Goal: Task Accomplishment & Management: Manage account settings

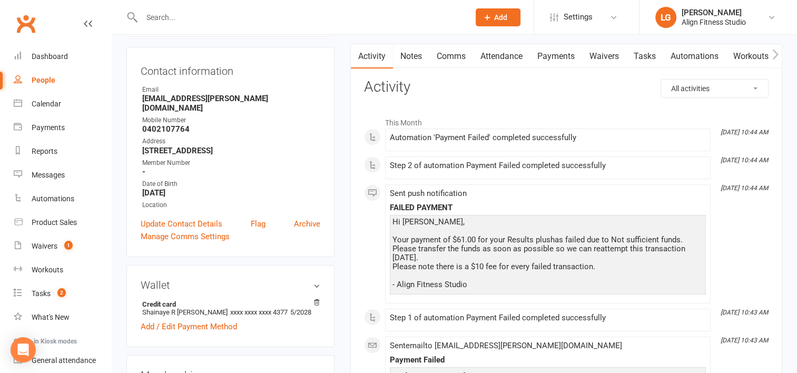
scroll to position [101, 0]
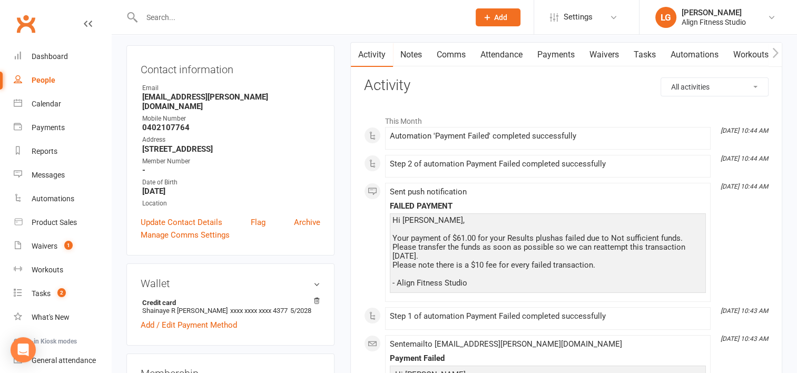
click at [560, 53] on link "Payments" at bounding box center [556, 55] width 52 height 24
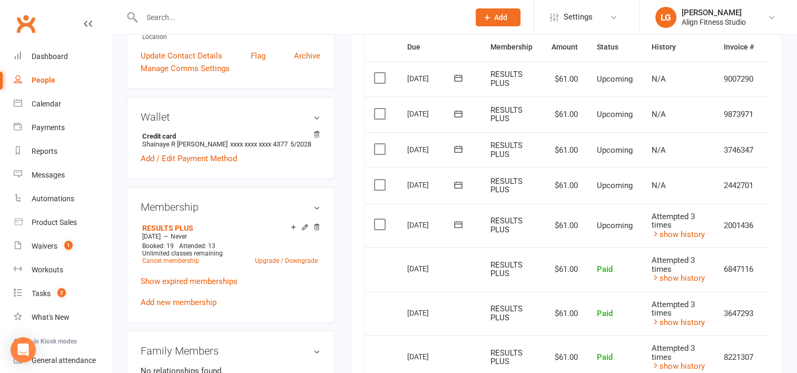
scroll to position [0, 27]
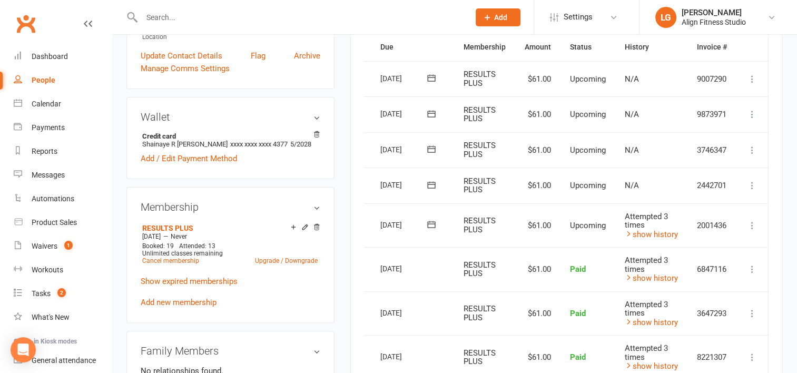
click at [750, 222] on icon at bounding box center [752, 225] width 11 height 11
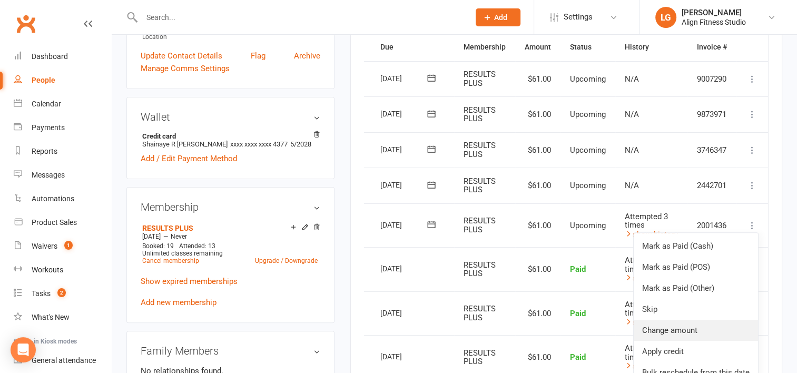
scroll to position [359, 0]
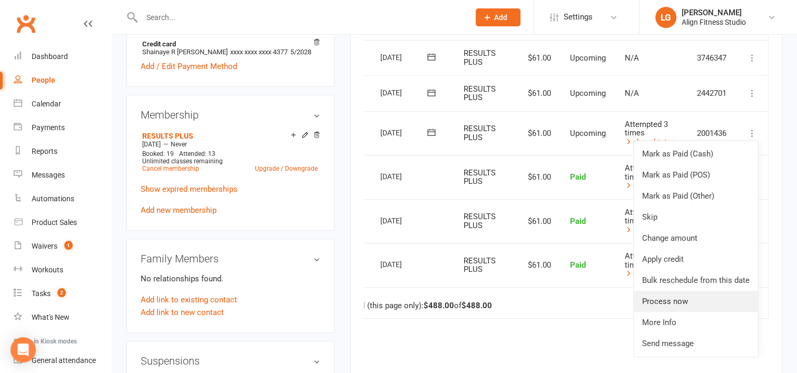
click at [667, 300] on link "Process now" at bounding box center [696, 301] width 124 height 21
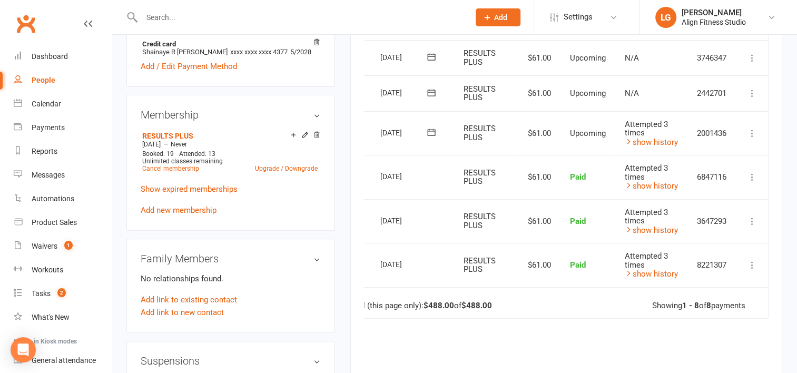
scroll to position [0, 23]
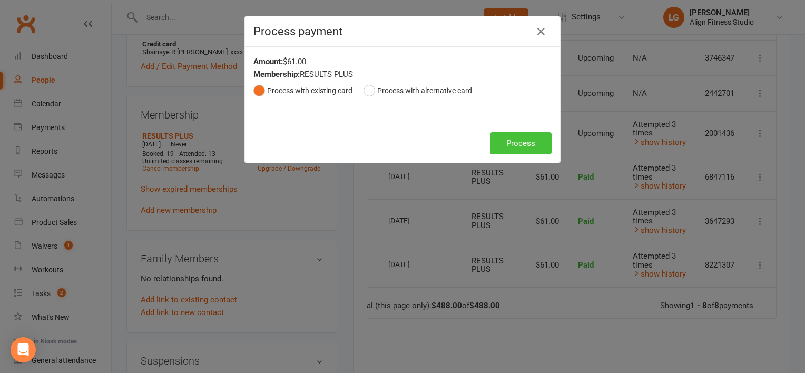
click at [535, 145] on button "Process" at bounding box center [521, 143] width 62 height 22
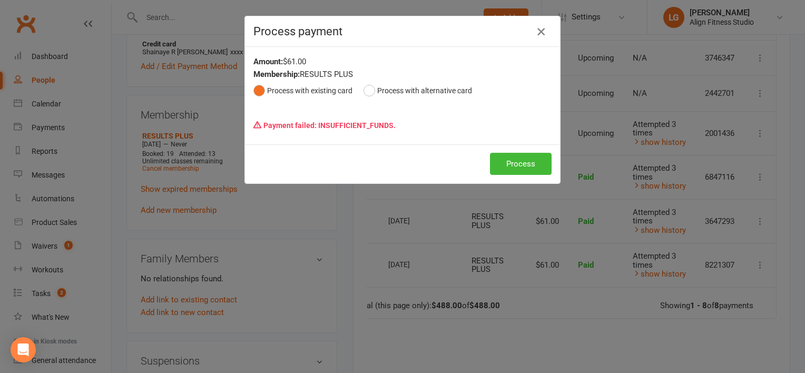
click at [537, 34] on icon "button" at bounding box center [541, 31] width 13 height 13
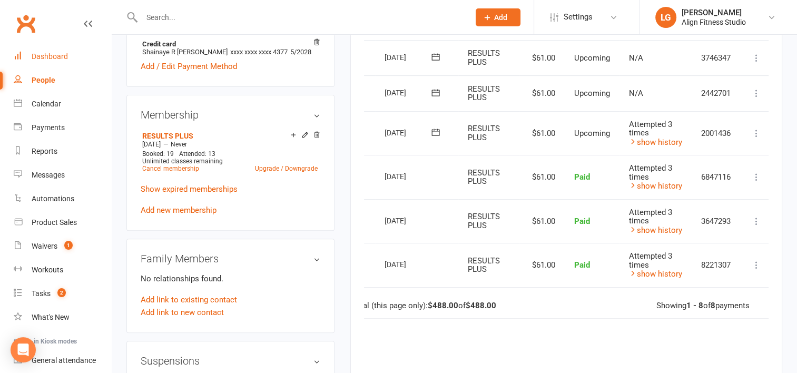
click at [53, 59] on div "Dashboard" at bounding box center [50, 56] width 36 height 8
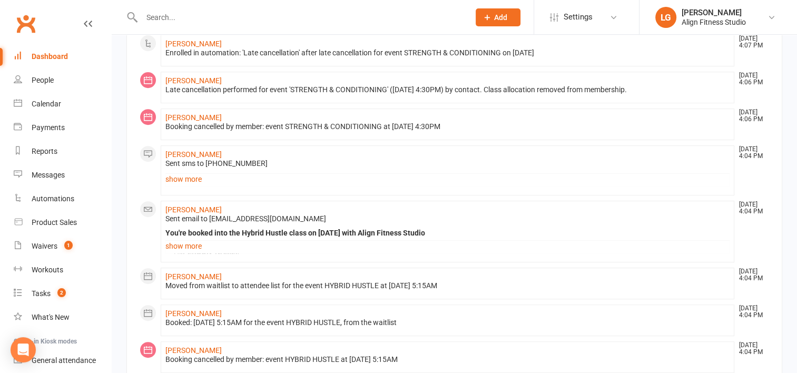
scroll to position [322, 0]
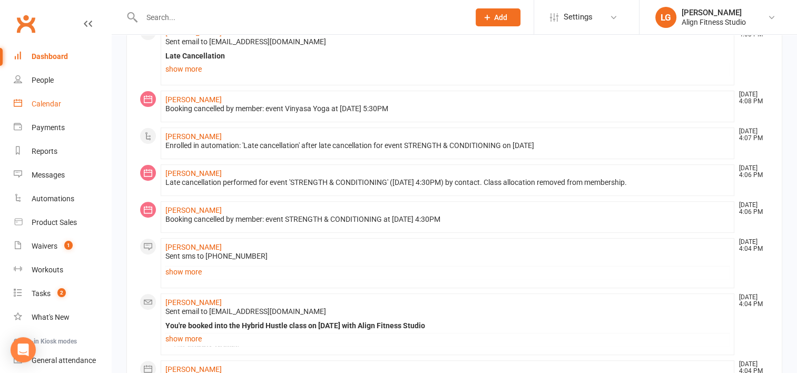
click at [50, 103] on div "Calendar" at bounding box center [47, 104] width 30 height 8
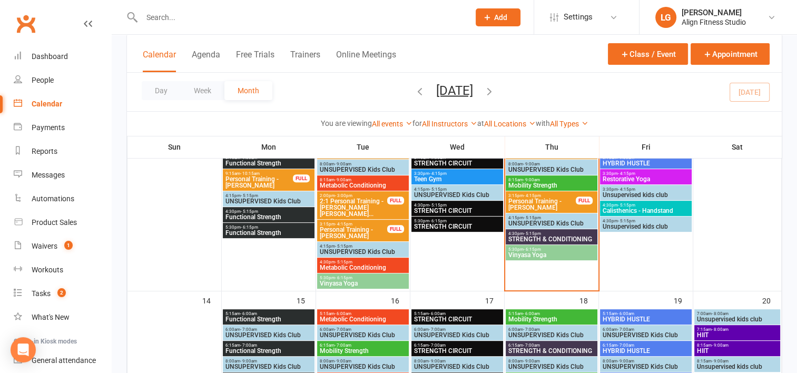
scroll to position [358, 0]
click at [546, 249] on span "5:30pm - 6:15pm" at bounding box center [551, 249] width 87 height 5
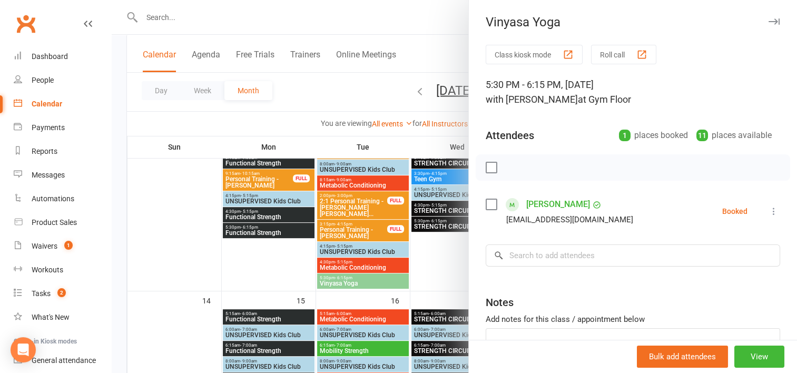
click at [457, 251] on div at bounding box center [454, 186] width 685 height 373
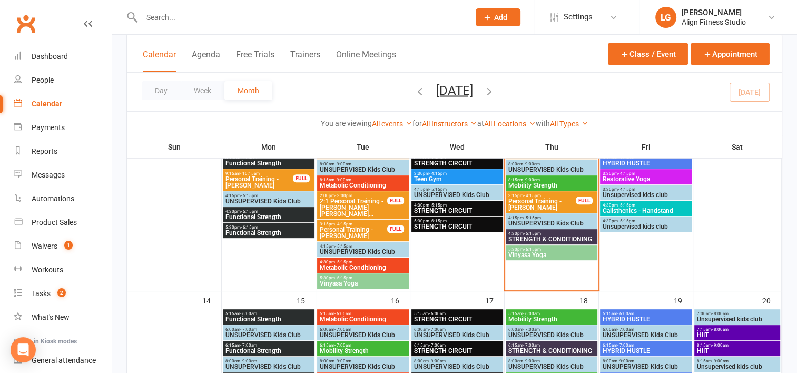
click at [339, 282] on span "Vinyasa Yoga" at bounding box center [362, 283] width 87 height 6
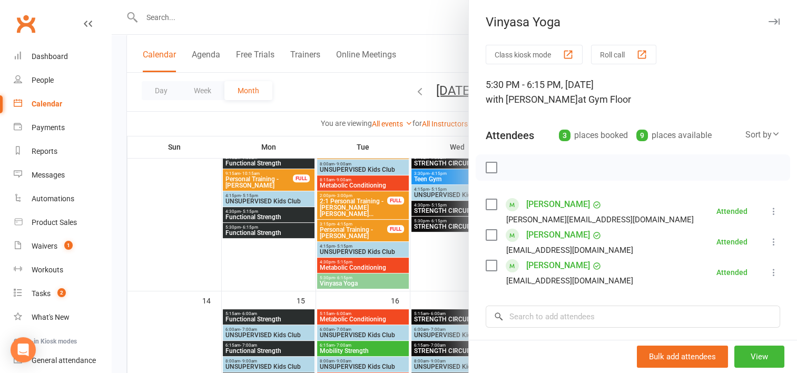
click at [445, 278] on div at bounding box center [454, 186] width 685 height 373
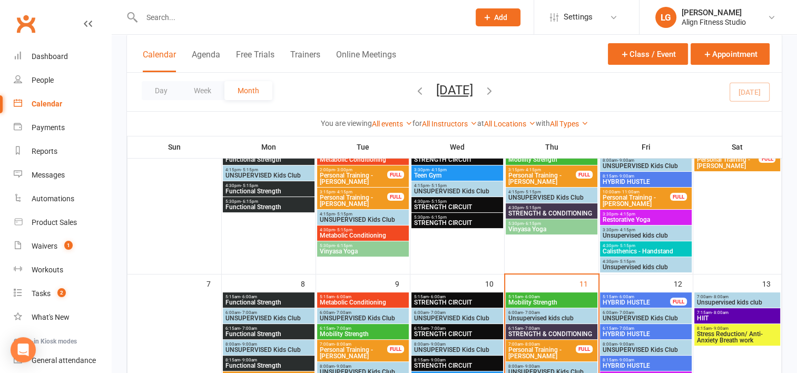
scroll to position [124, 0]
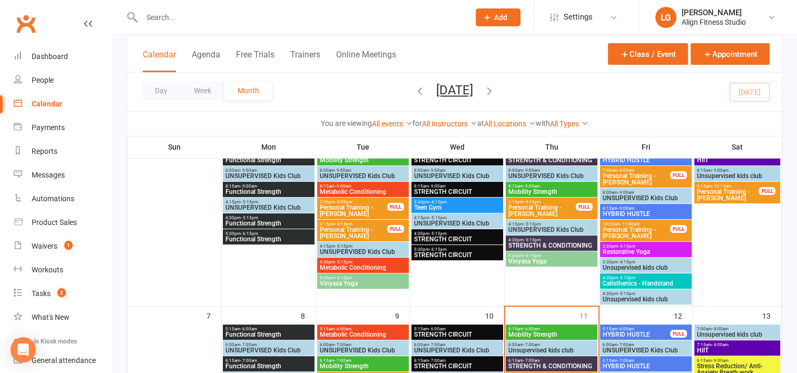
click at [369, 282] on span "Vinyasa Yoga" at bounding box center [362, 283] width 87 height 6
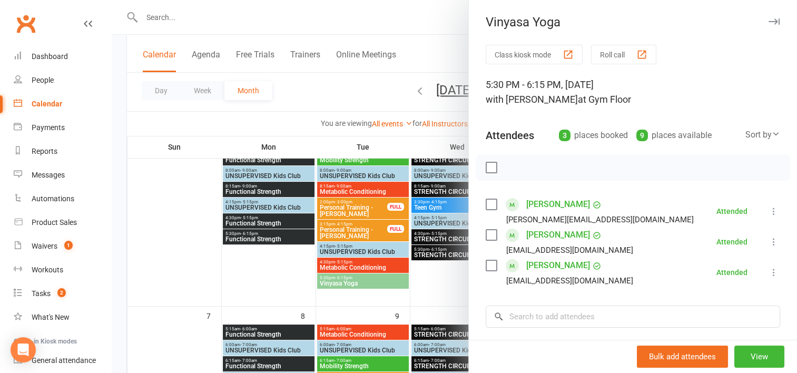
click at [277, 266] on div at bounding box center [454, 186] width 685 height 373
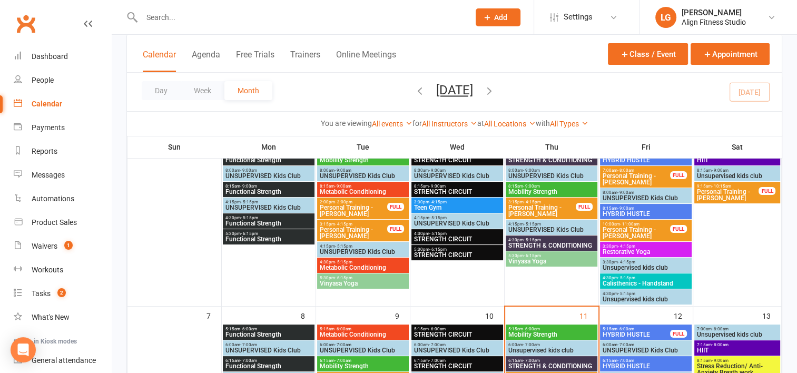
click at [539, 251] on div "5:30pm - 6:15pm Vinyasa Yoga" at bounding box center [552, 258] width 92 height 15
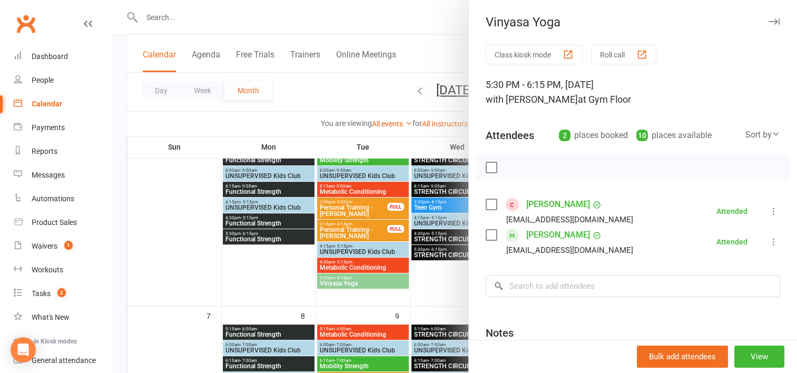
click at [382, 303] on div at bounding box center [454, 186] width 685 height 373
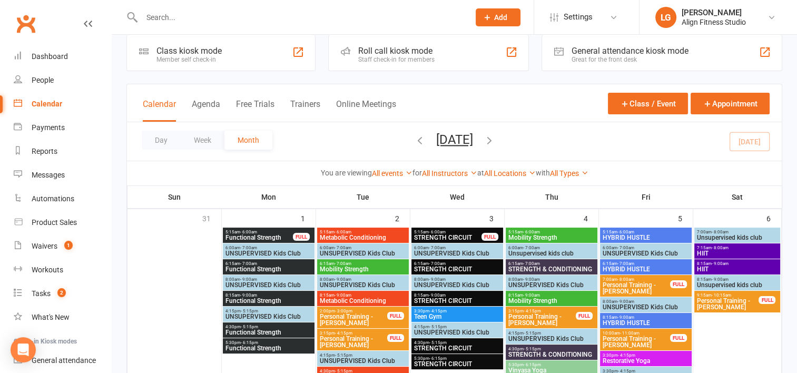
scroll to position [13, 0]
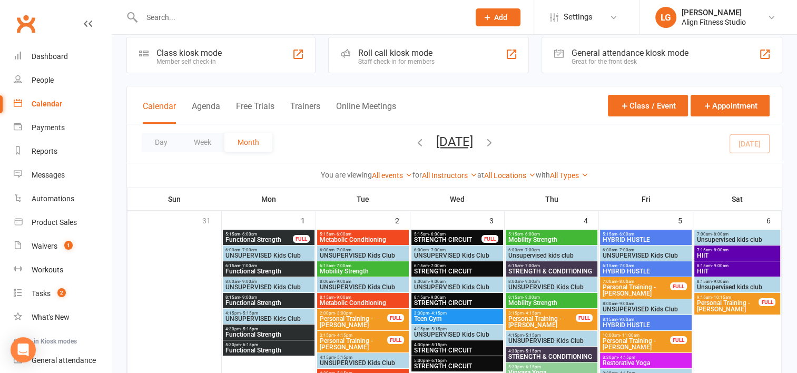
click at [414, 141] on icon "button" at bounding box center [420, 142] width 12 height 12
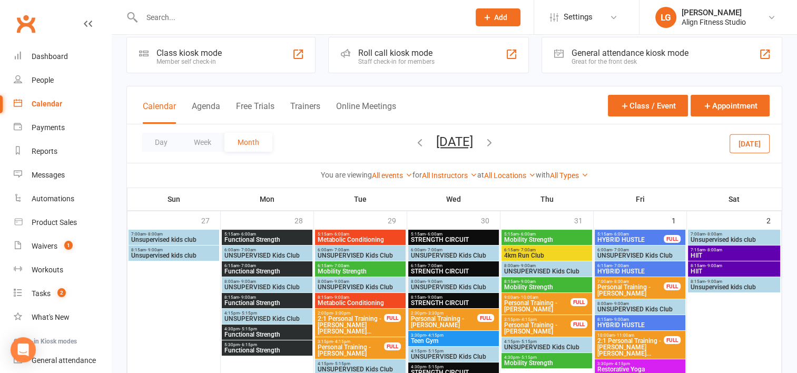
scroll to position [185, 0]
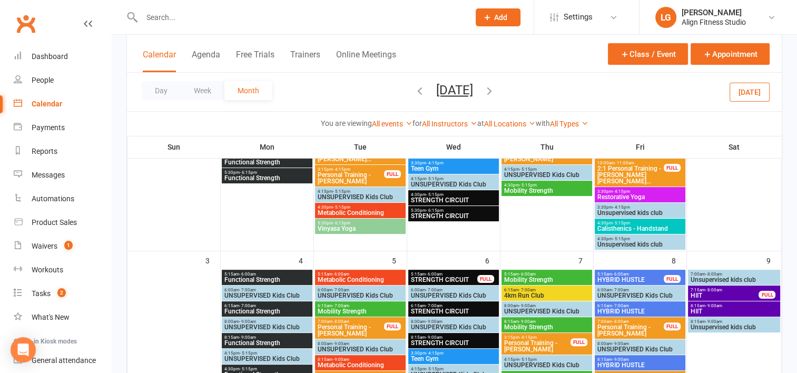
click at [361, 221] on span "5:30pm - 6:15pm" at bounding box center [360, 223] width 86 height 5
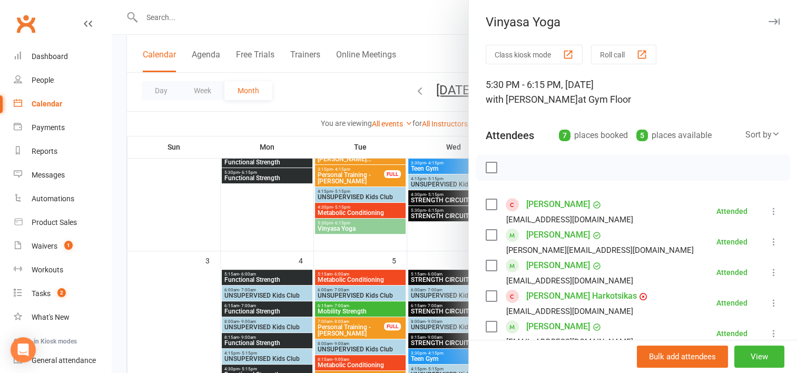
click at [370, 246] on div at bounding box center [454, 186] width 685 height 373
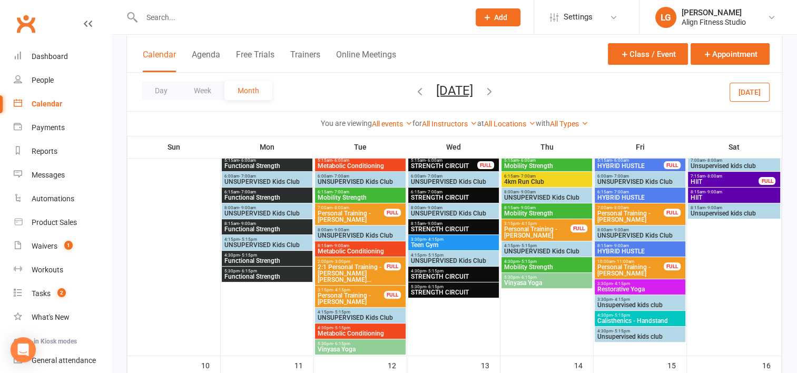
scroll to position [360, 0]
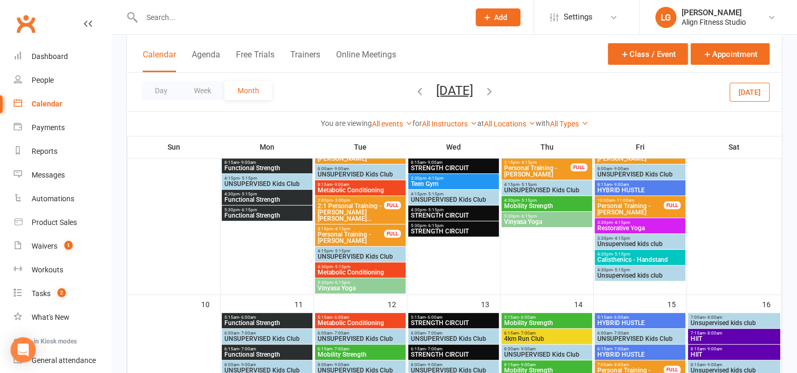
click at [348, 288] on span "Vinyasa Yoga" at bounding box center [360, 288] width 86 height 6
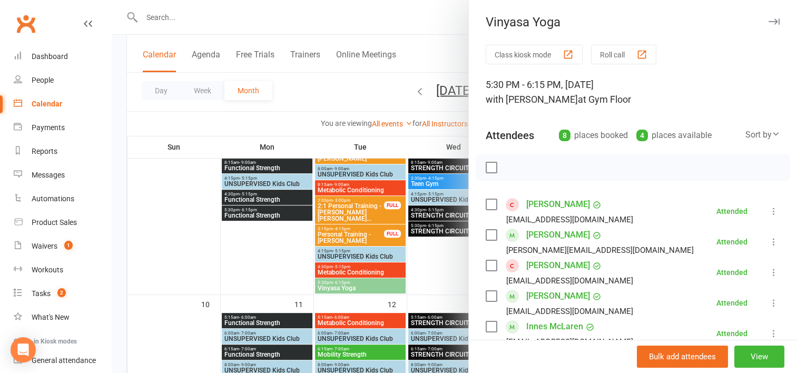
click at [262, 260] on div at bounding box center [454, 186] width 685 height 373
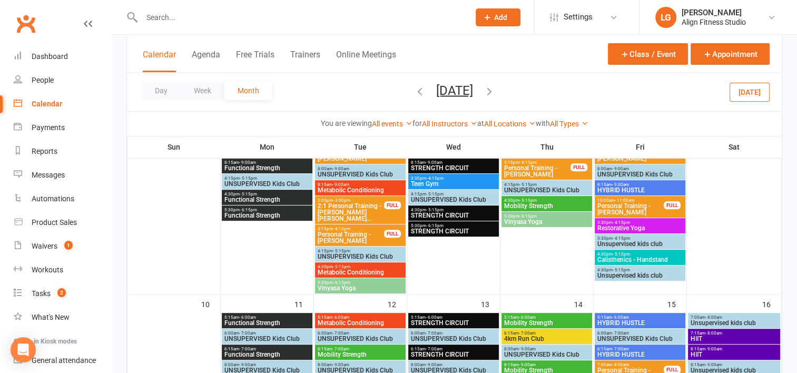
click at [538, 219] on span "Vinyasa Yoga" at bounding box center [547, 222] width 86 height 6
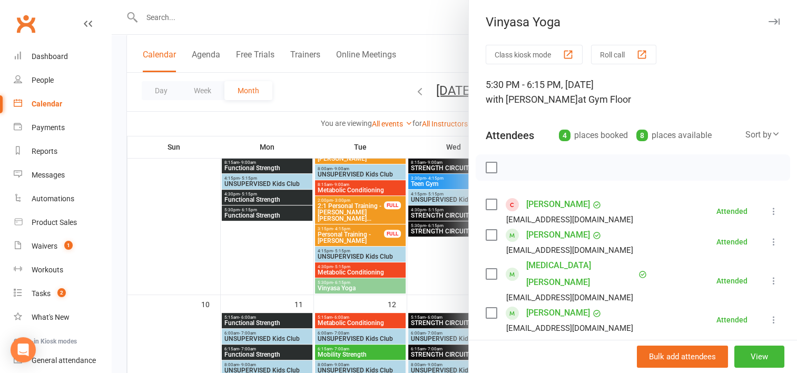
click at [436, 257] on div at bounding box center [454, 186] width 685 height 373
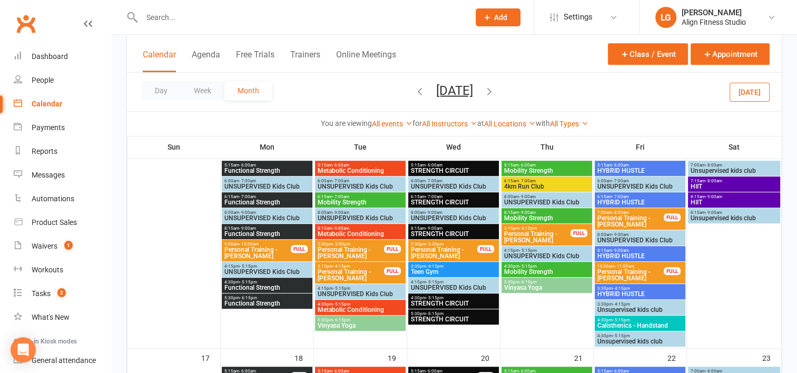
scroll to position [518, 0]
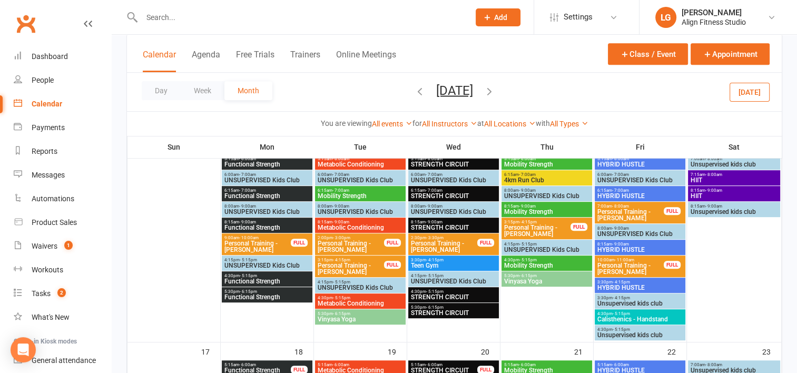
click at [358, 316] on span "Vinyasa Yoga" at bounding box center [360, 319] width 86 height 6
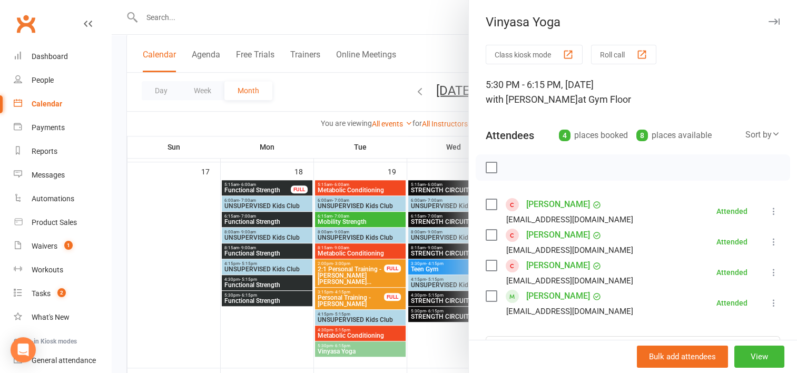
scroll to position [727, 0]
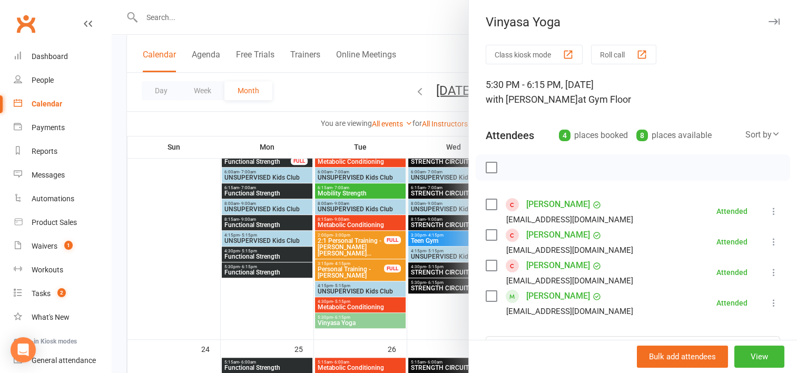
click at [358, 316] on div at bounding box center [454, 186] width 685 height 373
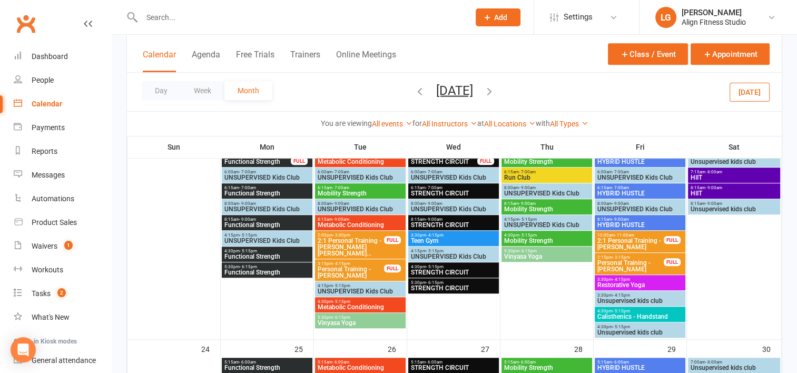
click at [358, 316] on span "5:30pm - 6:15pm" at bounding box center [360, 317] width 86 height 5
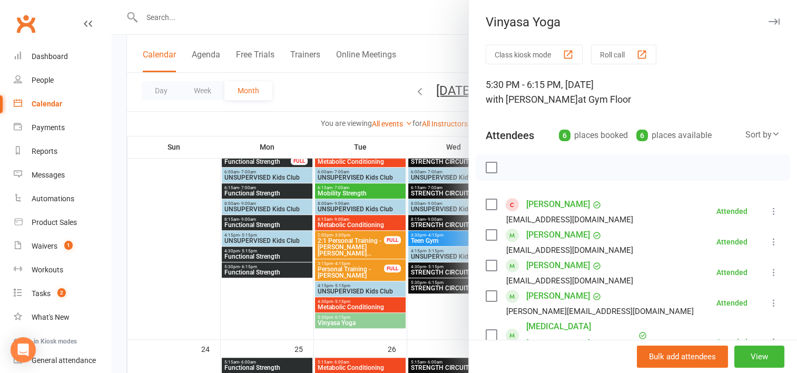
click at [440, 319] on div at bounding box center [454, 186] width 685 height 373
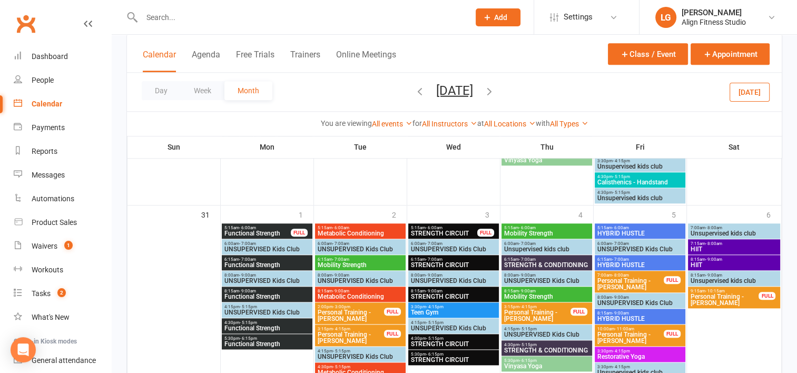
scroll to position [1157, 0]
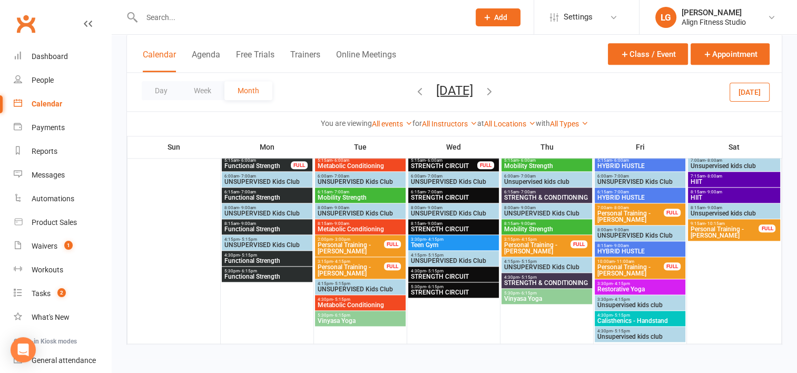
click at [173, 13] on input "text" at bounding box center [300, 17] width 323 height 15
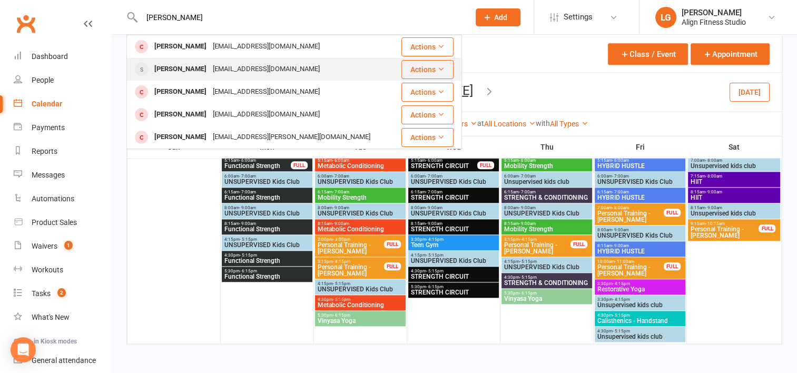
type input "[PERSON_NAME]"
click at [191, 64] on div "[PERSON_NAME]" at bounding box center [180, 69] width 58 height 15
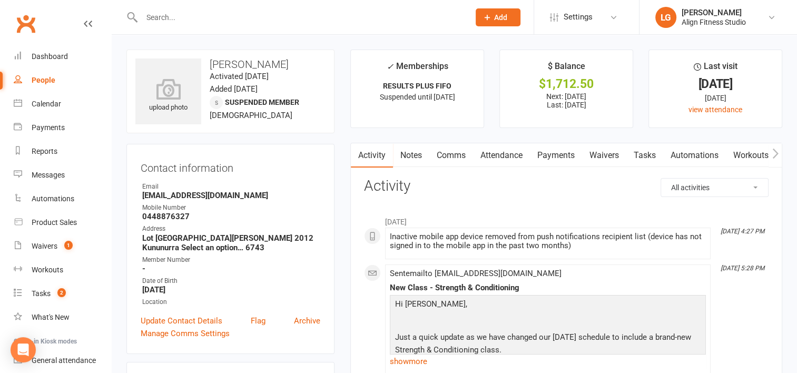
click at [179, 15] on input "text" at bounding box center [300, 17] width 323 height 15
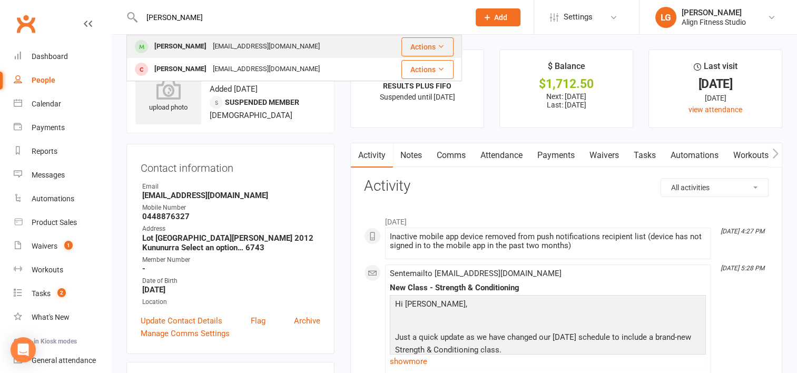
type input "[PERSON_NAME]"
click at [213, 47] on div "[EMAIL_ADDRESS][DOMAIN_NAME]" at bounding box center [266, 46] width 113 height 15
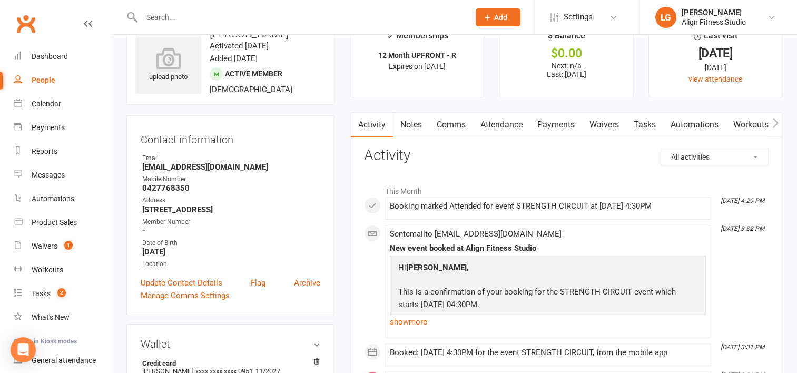
scroll to position [12, 0]
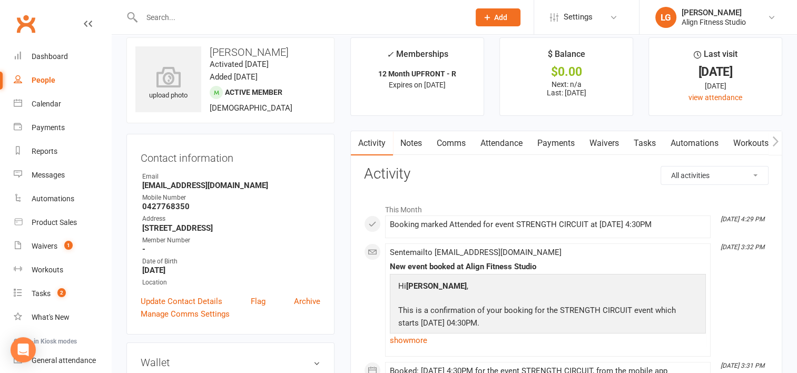
click at [554, 142] on link "Payments" at bounding box center [556, 143] width 52 height 24
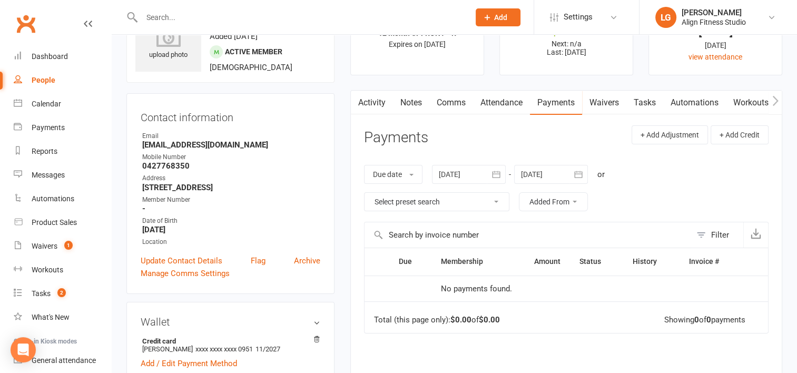
scroll to position [21, 0]
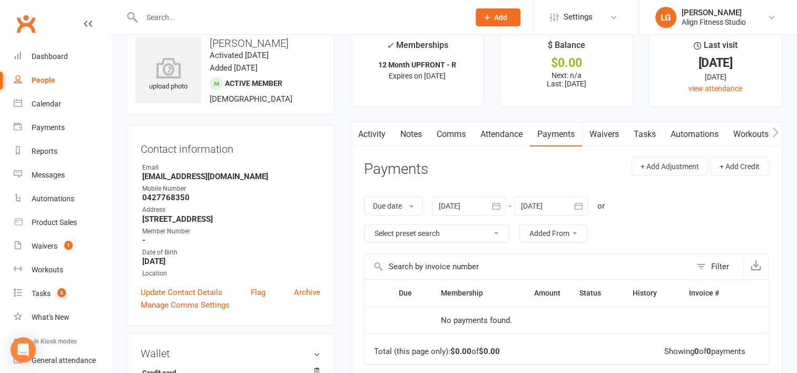
click at [485, 199] on div at bounding box center [469, 206] width 74 height 19
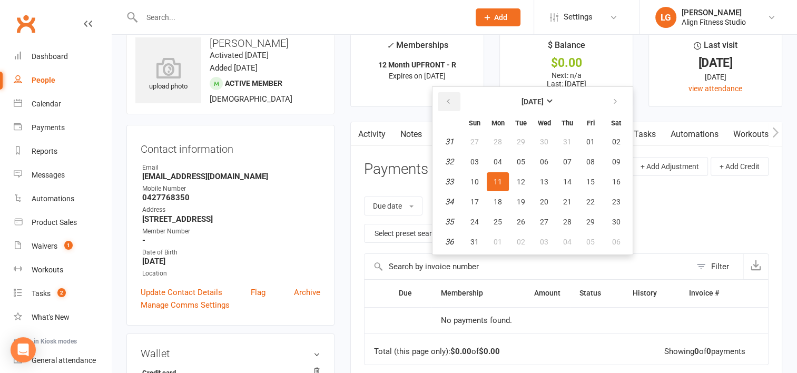
click at [452, 98] on icon "button" at bounding box center [448, 101] width 7 height 8
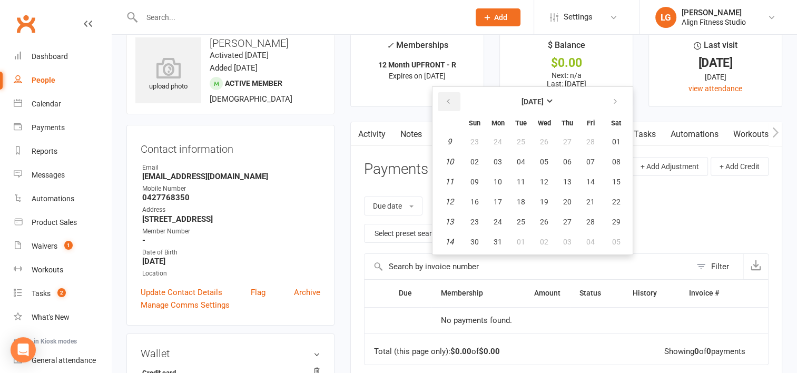
click at [452, 98] on icon "button" at bounding box center [448, 101] width 7 height 8
click at [521, 179] on span "14" at bounding box center [521, 182] width 8 height 8
type input "[DATE]"
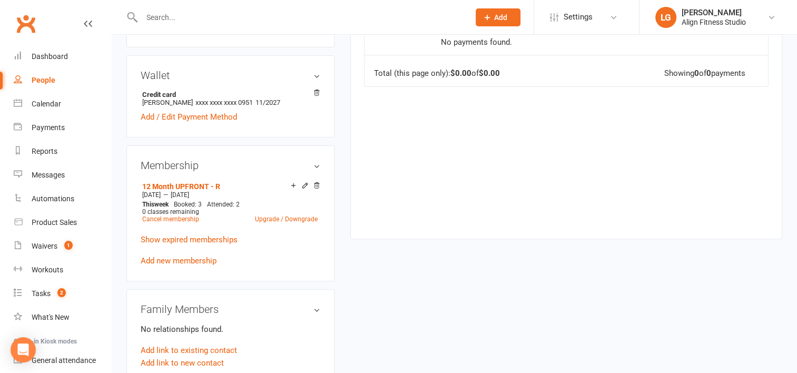
scroll to position [0, 0]
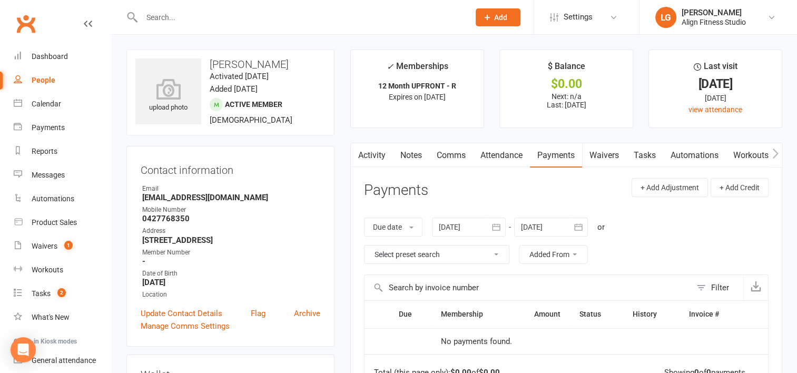
click at [198, 13] on input "text" at bounding box center [300, 17] width 323 height 15
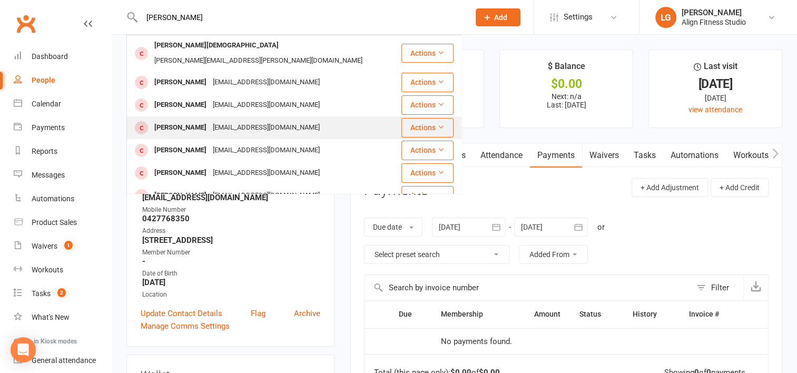
scroll to position [45, 0]
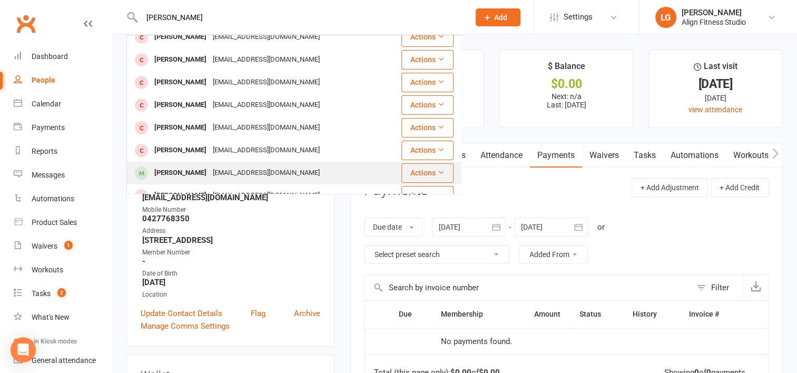
type input "[PERSON_NAME]"
click at [212, 165] on div "[EMAIL_ADDRESS][DOMAIN_NAME]" at bounding box center [266, 172] width 113 height 15
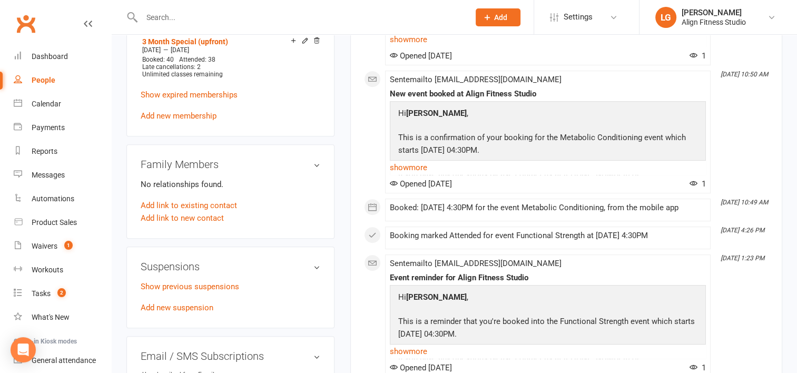
scroll to position [410, 0]
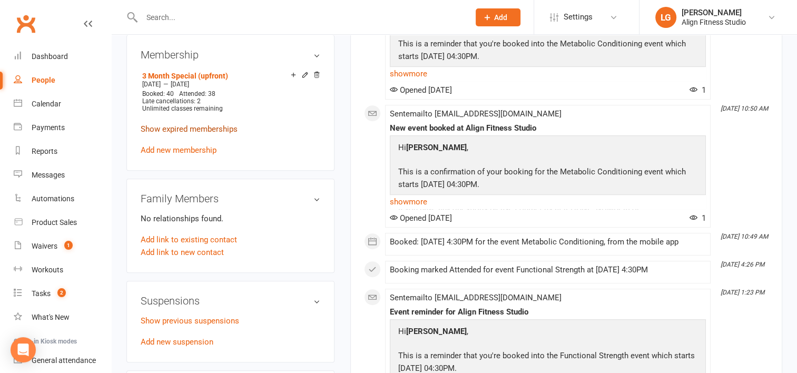
click at [194, 132] on link "Show expired memberships" at bounding box center [189, 128] width 97 height 9
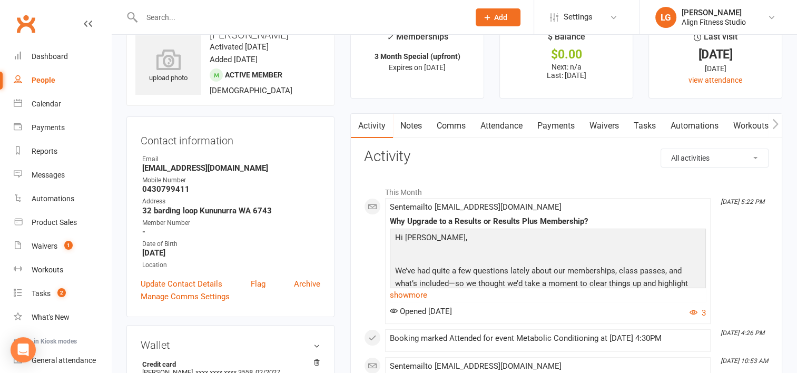
scroll to position [27, 0]
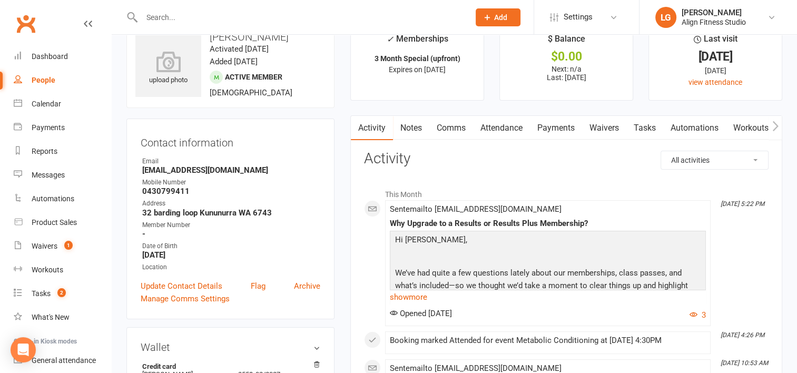
click at [552, 131] on link "Payments" at bounding box center [556, 128] width 52 height 24
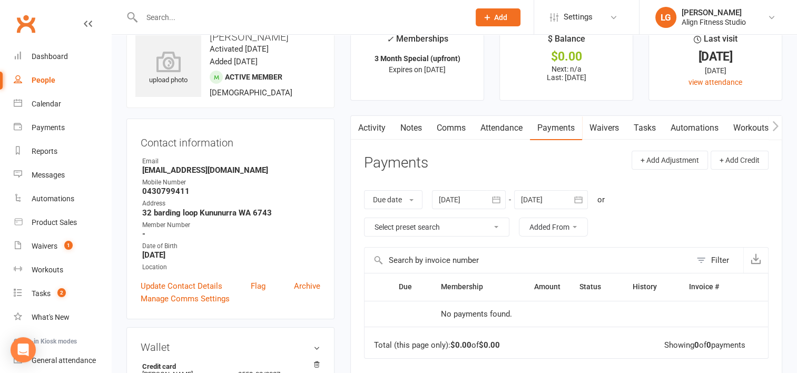
click at [475, 198] on div at bounding box center [469, 199] width 74 height 19
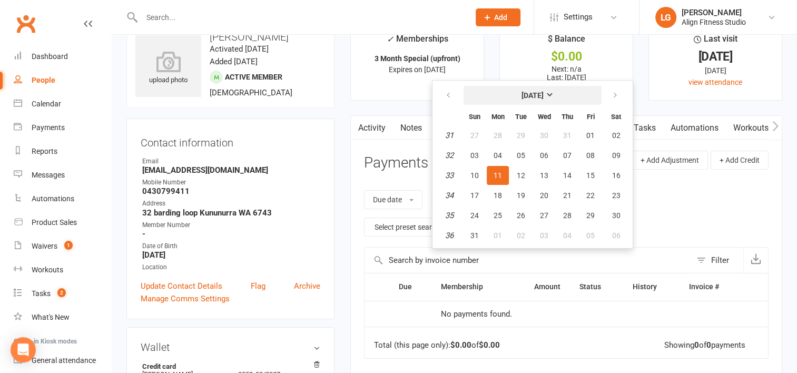
click at [544, 97] on strong "[DATE]" at bounding box center [533, 95] width 22 height 8
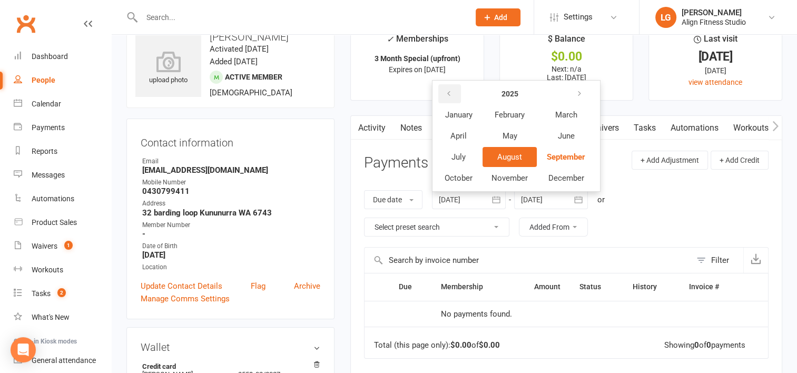
click at [455, 100] on button "button" at bounding box center [449, 93] width 23 height 19
click at [509, 155] on span "August" at bounding box center [509, 156] width 25 height 9
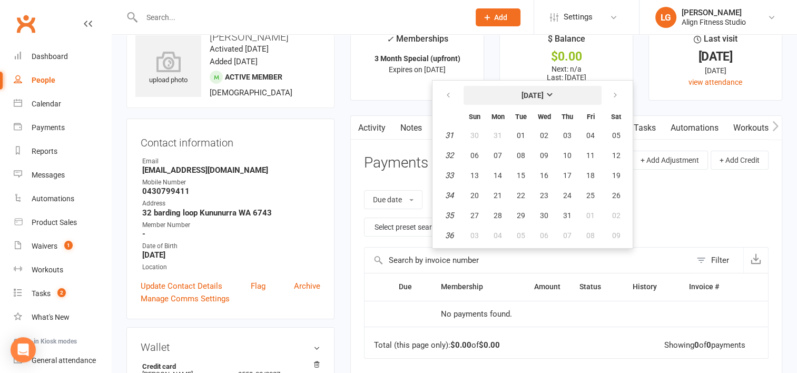
click at [544, 93] on strong "[DATE]" at bounding box center [533, 95] width 22 height 8
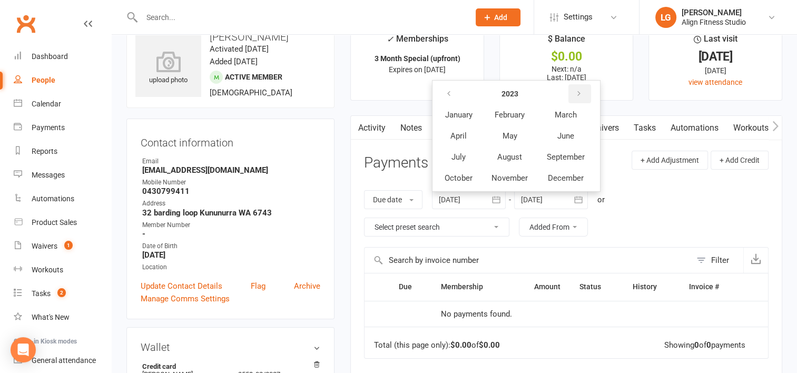
click at [576, 97] on button "button" at bounding box center [579, 93] width 23 height 19
click at [464, 117] on span "January" at bounding box center [458, 114] width 27 height 9
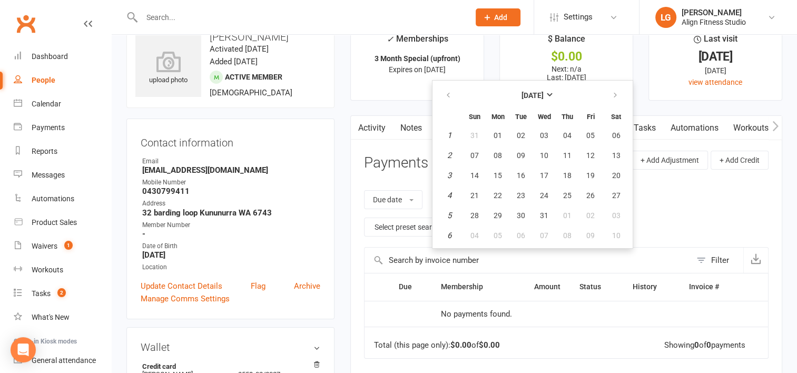
click at [679, 201] on div "Due date Due date Date paid Date failed Date settled [DATE] [DATE] Sun Mon Tue …" at bounding box center [566, 213] width 405 height 67
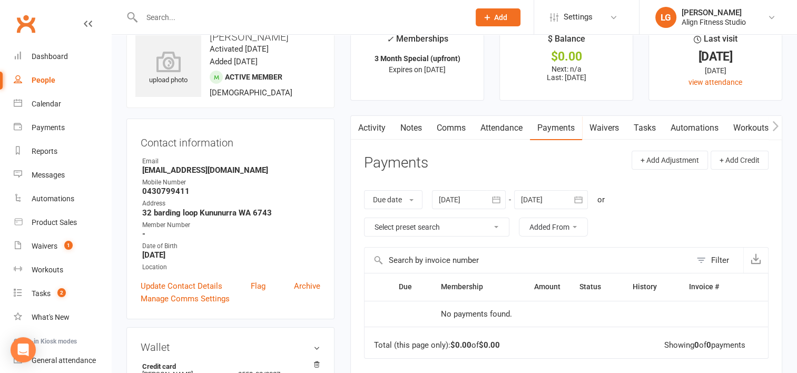
click at [486, 197] on div at bounding box center [469, 199] width 74 height 19
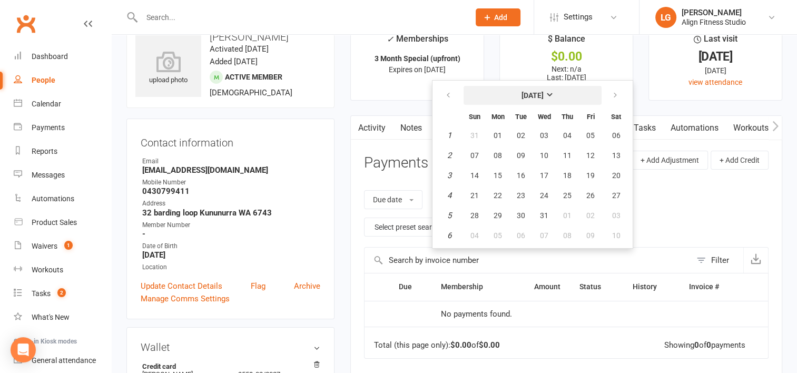
click at [531, 98] on strong "[DATE]" at bounding box center [533, 95] width 22 height 8
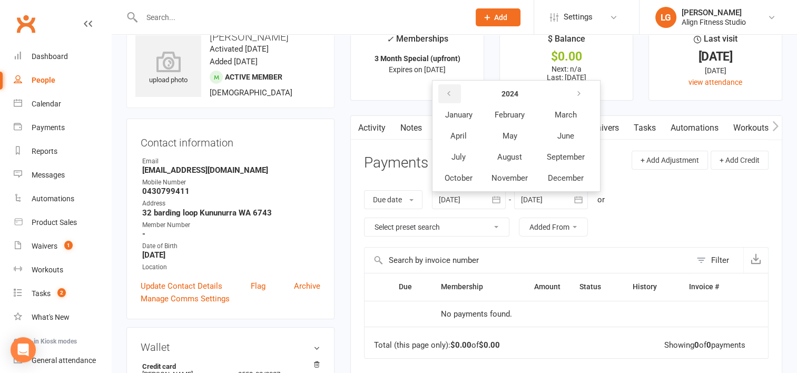
click at [455, 95] on button "button" at bounding box center [449, 93] width 23 height 19
click at [457, 113] on span "January" at bounding box center [458, 114] width 27 height 9
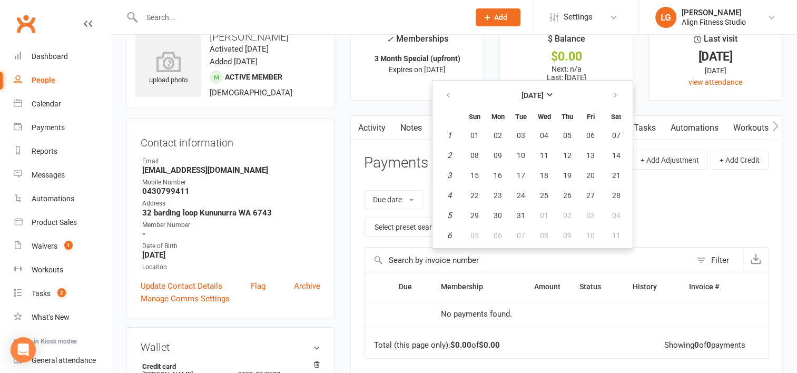
click at [514, 271] on input "text" at bounding box center [528, 260] width 327 height 25
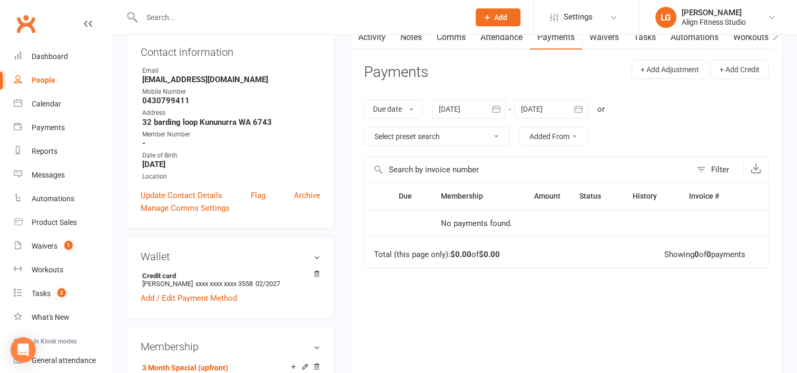
scroll to position [117, 0]
click at [496, 107] on icon "button" at bounding box center [496, 110] width 11 height 11
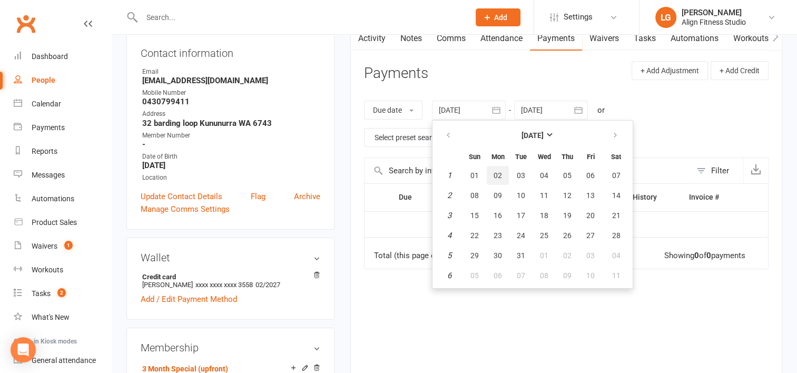
click at [497, 179] on button "02" at bounding box center [498, 175] width 22 height 19
type input "[DATE]"
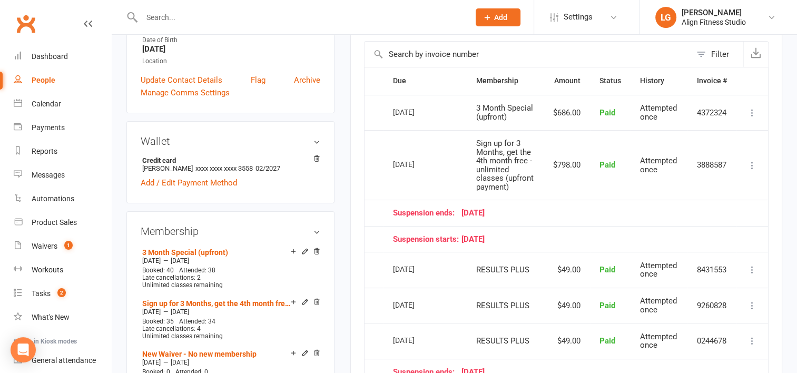
scroll to position [233, 0]
